Goal: Find specific page/section: Find specific page/section

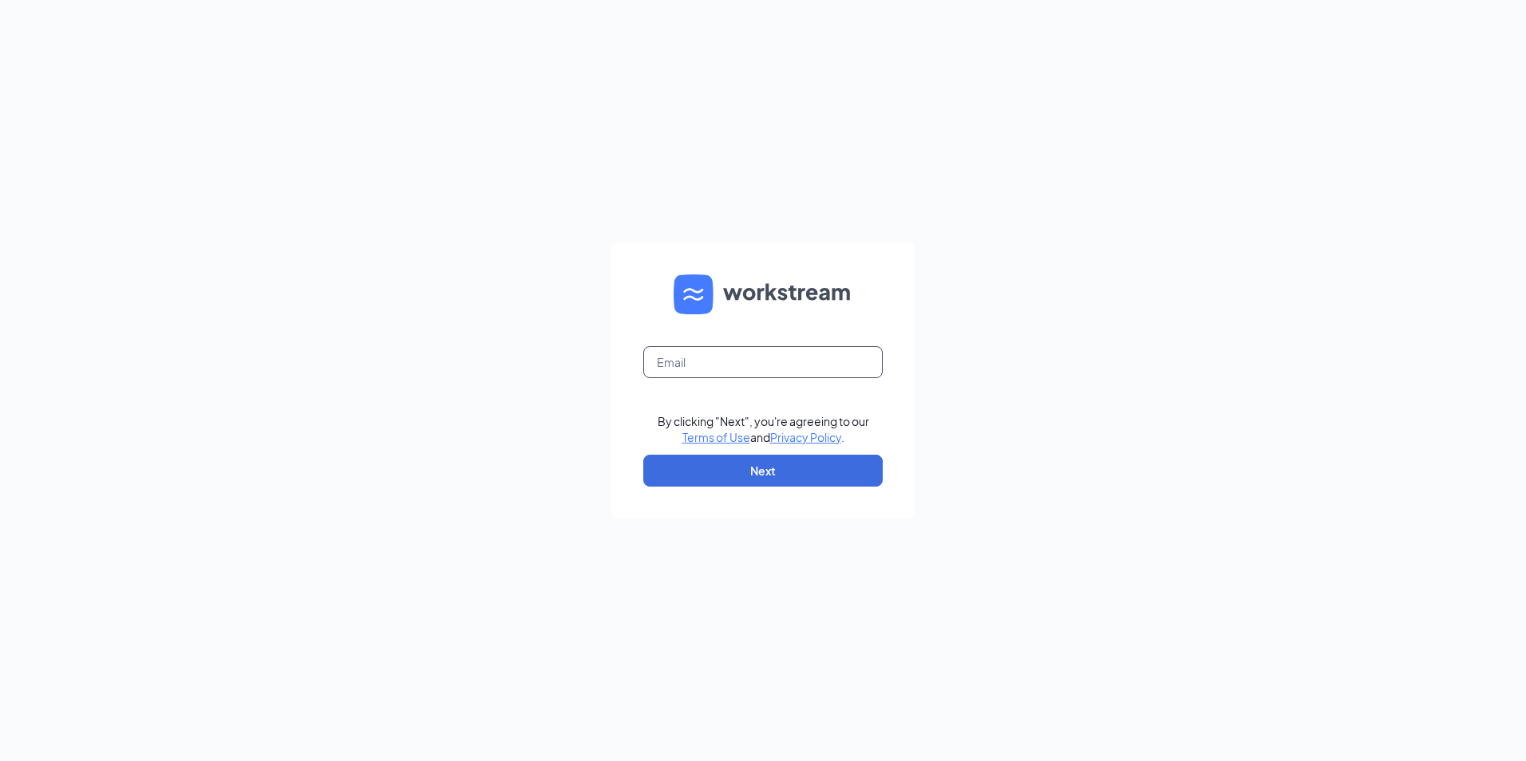
type input "[EMAIL_ADDRESS][DOMAIN_NAME]"
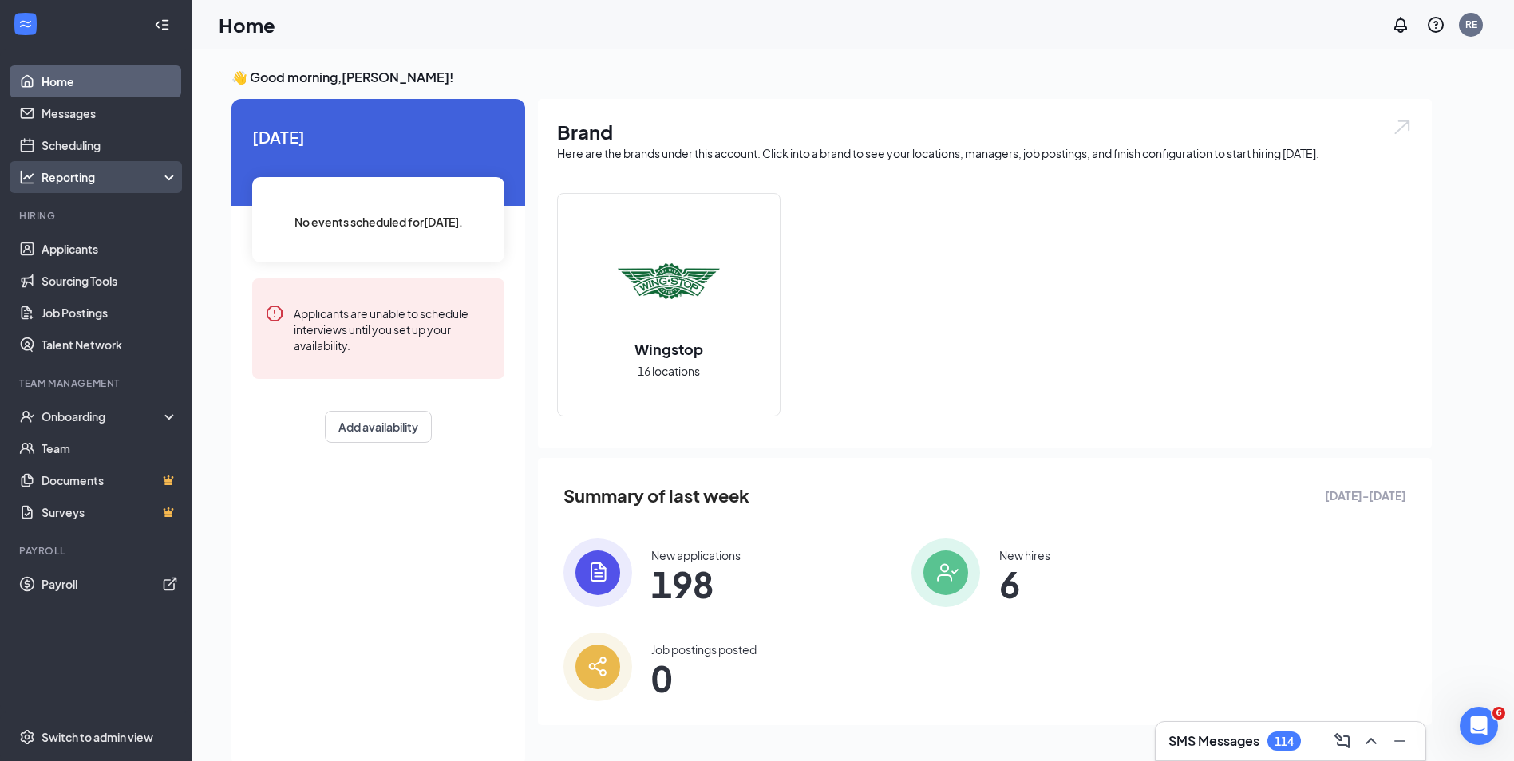
click at [48, 172] on div "Reporting" at bounding box center [109, 177] width 137 height 16
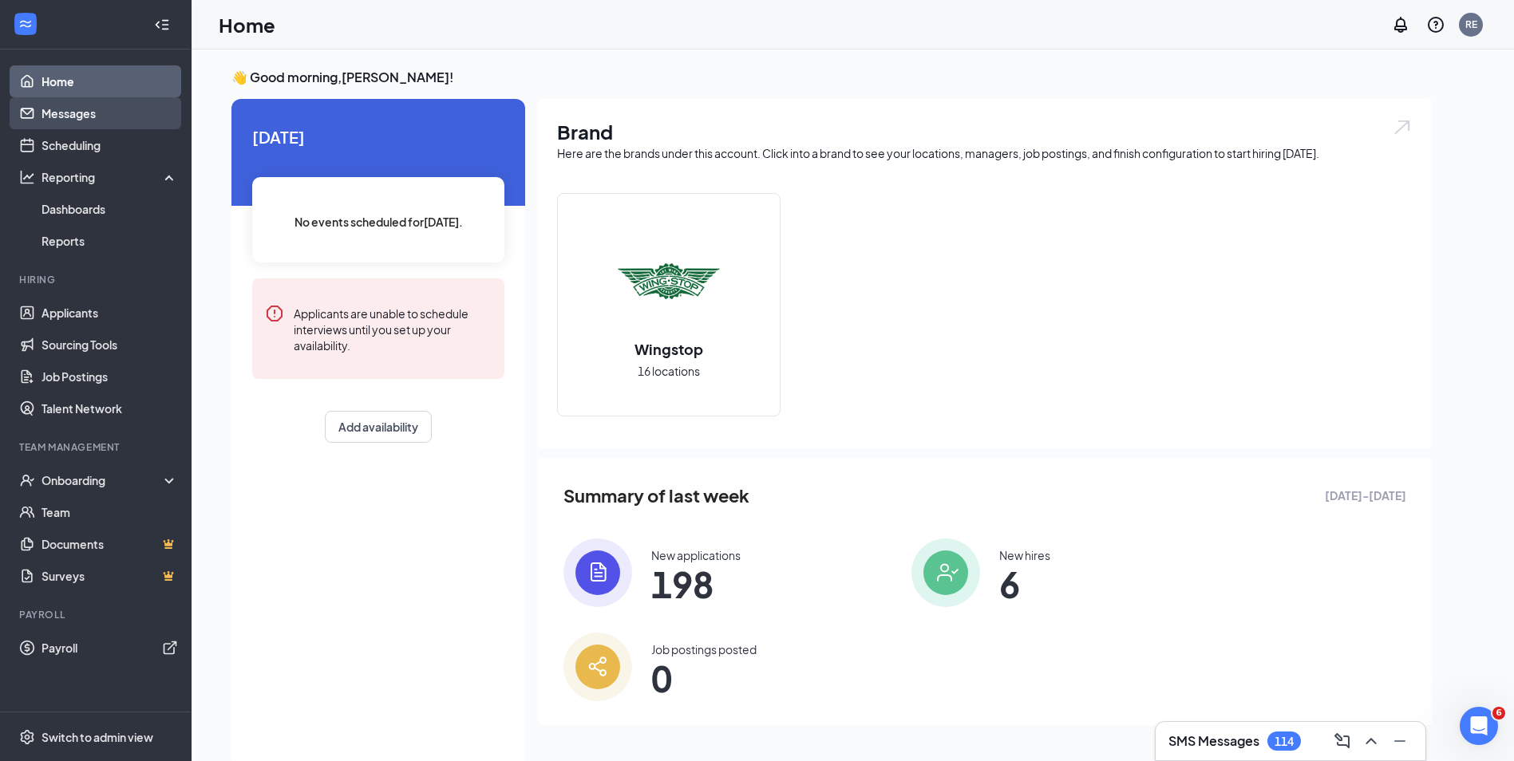
click at [55, 109] on link "Messages" at bounding box center [109, 113] width 136 height 32
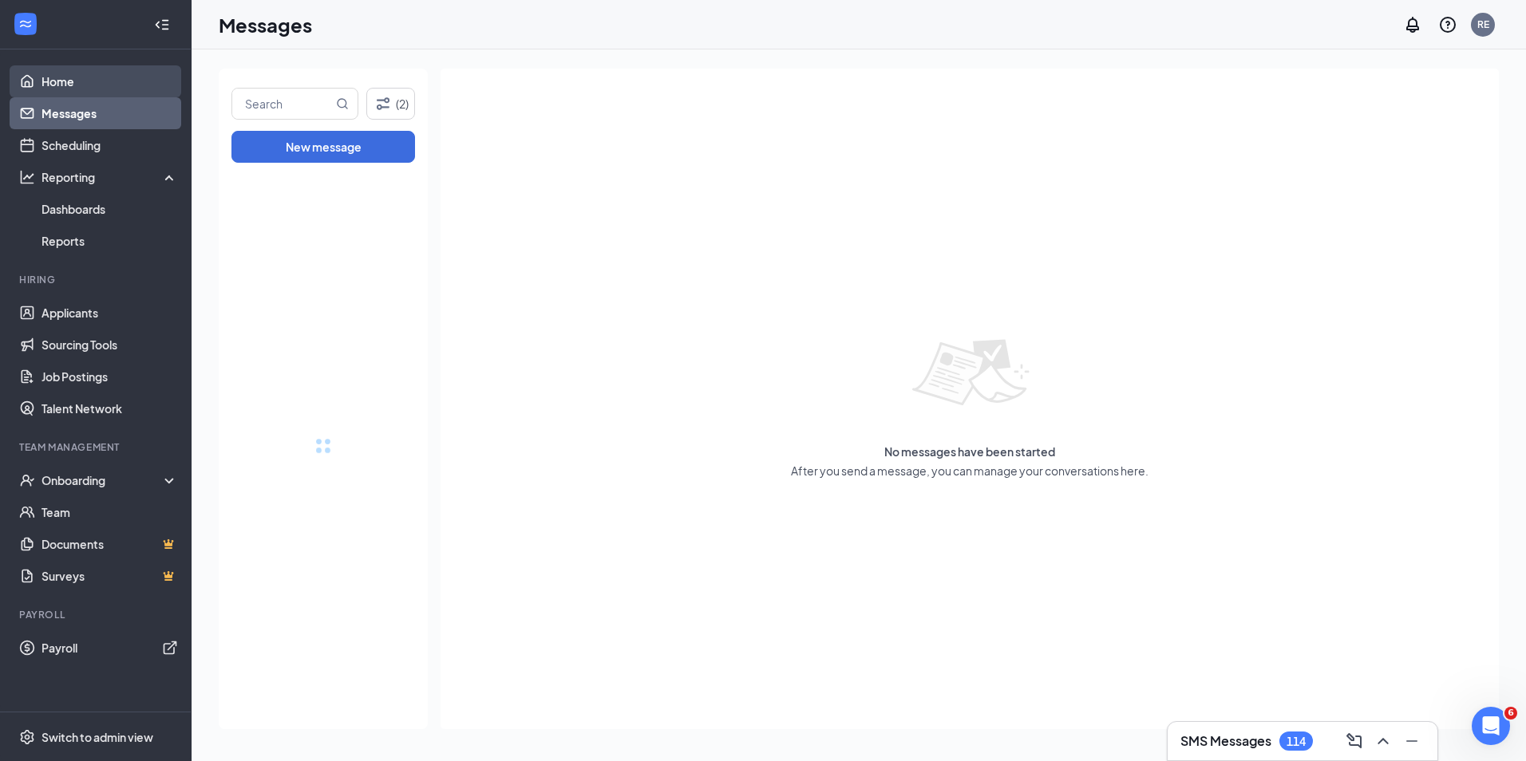
click at [51, 80] on link "Home" at bounding box center [109, 81] width 136 height 32
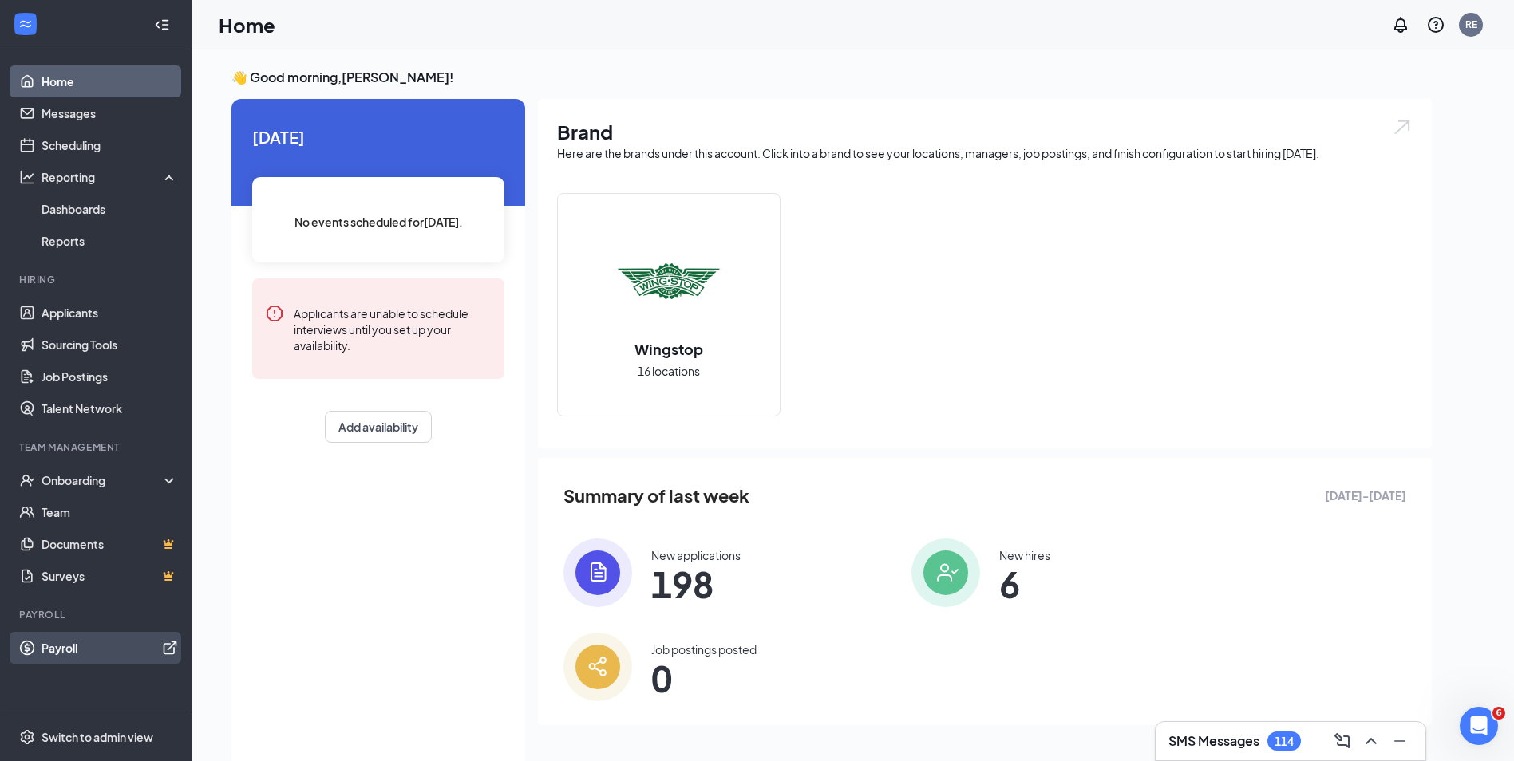
click at [61, 642] on link "Payroll" at bounding box center [109, 648] width 136 height 32
